Goal: Find specific page/section: Find specific page/section

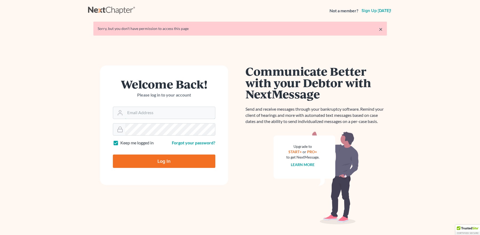
type input "[EMAIL_ADDRESS][DOMAIN_NAME]"
click at [156, 158] on input "Log In" at bounding box center [164, 160] width 103 height 13
type input "Thinking..."
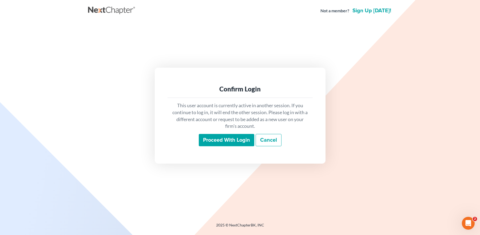
click at [222, 139] on input "Proceed with login" at bounding box center [227, 140] width 56 height 12
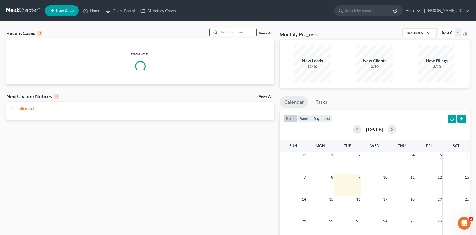
click at [237, 33] on input "search" at bounding box center [237, 32] width 37 height 8
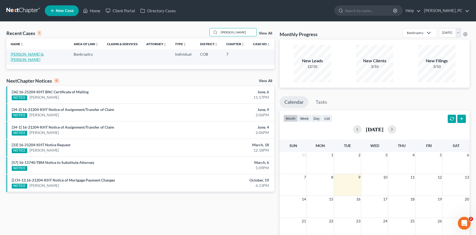
type input "[PERSON_NAME]"
click at [21, 53] on link "[PERSON_NAME] & [PERSON_NAME]" at bounding box center [27, 57] width 33 height 10
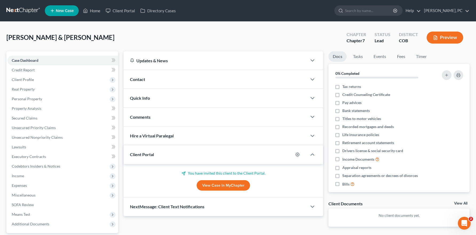
click at [212, 185] on link "View Case in MyChapter" at bounding box center [223, 185] width 53 height 11
click at [203, 182] on link "View Case in MyChapter" at bounding box center [223, 185] width 53 height 11
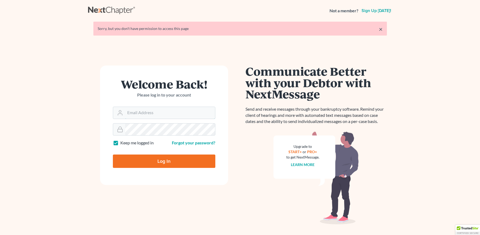
type input "[EMAIL_ADDRESS][DOMAIN_NAME]"
click at [147, 156] on input "Log In" at bounding box center [164, 160] width 103 height 13
type input "Thinking..."
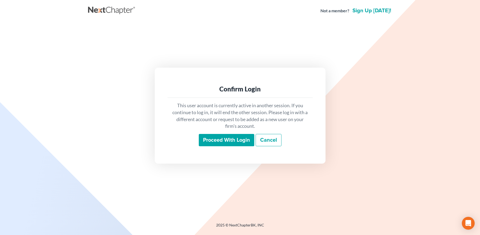
click at [207, 139] on input "Proceed with login" at bounding box center [227, 140] width 56 height 12
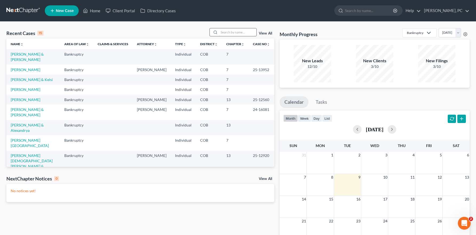
click at [230, 33] on input "search" at bounding box center [237, 32] width 37 height 8
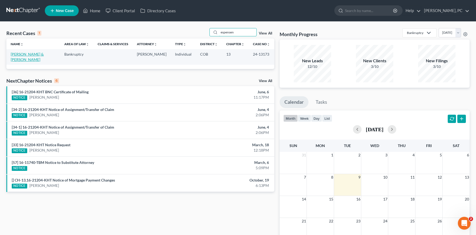
type input "espensen"
click at [39, 52] on link "Espensen, Martin & Lynsey" at bounding box center [27, 57] width 33 height 10
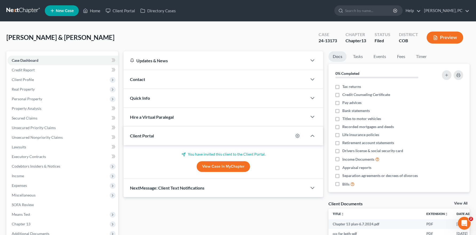
click at [212, 166] on link "View Case in MyChapter" at bounding box center [223, 166] width 53 height 11
